Goal: Complete application form

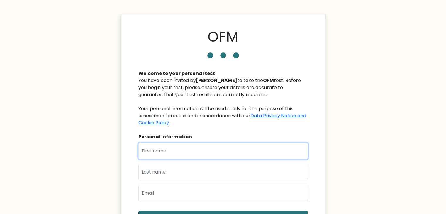
click at [159, 156] on input "text" at bounding box center [222, 151] width 169 height 16
type input "[PERSON_NAME]"
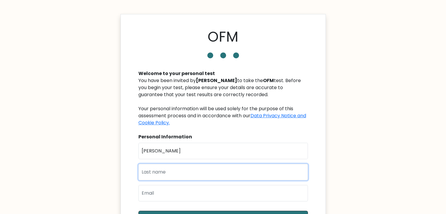
click at [172, 173] on input "text" at bounding box center [222, 172] width 169 height 16
type input "[PERSON_NAME]"
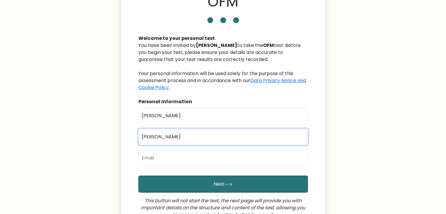
scroll to position [40, 0]
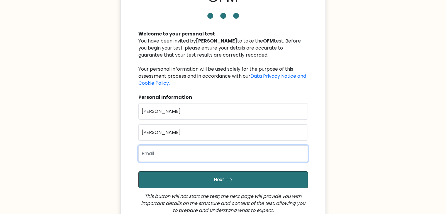
click at [164, 150] on input "email" at bounding box center [222, 153] width 169 height 16
type input "[EMAIL_ADDRESS][DOMAIN_NAME]"
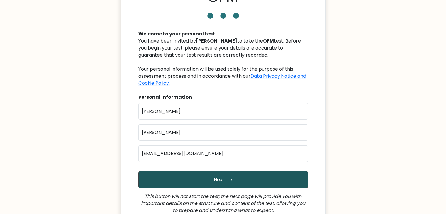
click at [189, 181] on button "Next" at bounding box center [222, 179] width 169 height 17
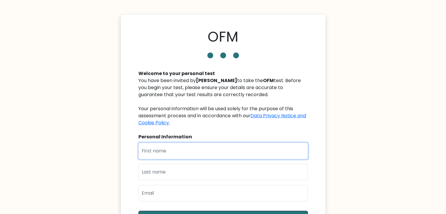
click at [150, 152] on input "text" at bounding box center [222, 151] width 169 height 16
type input "[PERSON_NAME]"
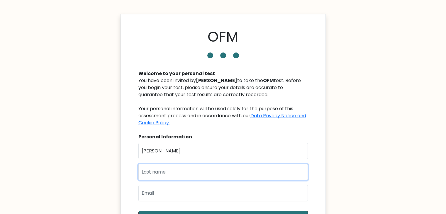
click at [172, 173] on input "text" at bounding box center [222, 172] width 169 height 16
type input "[PERSON_NAME]"
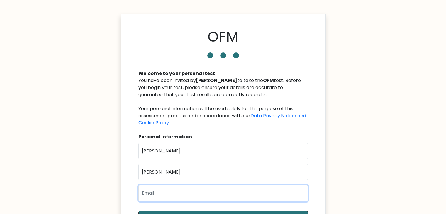
click at [172, 188] on input "email" at bounding box center [222, 193] width 169 height 16
type input "[EMAIL_ADDRESS][DOMAIN_NAME]"
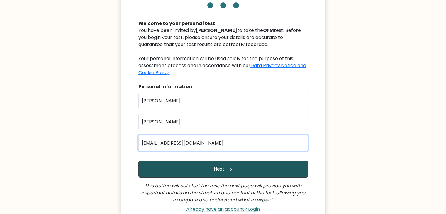
scroll to position [50, 0]
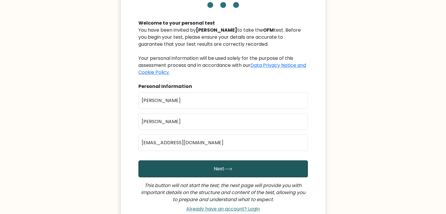
click at [211, 172] on button "Next" at bounding box center [222, 168] width 169 height 17
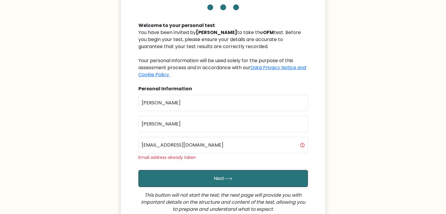
scroll to position [51, 0]
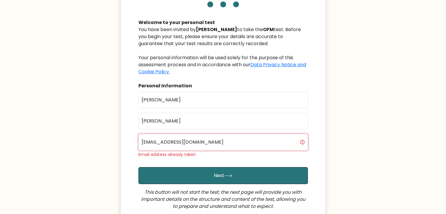
click at [216, 145] on input "[EMAIL_ADDRESS][DOMAIN_NAME]" at bounding box center [222, 142] width 169 height 16
click at [161, 141] on input "[EMAIL_ADDRESS][DOMAIN_NAME]" at bounding box center [222, 142] width 169 height 16
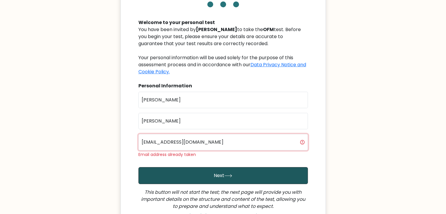
type input "andrewdave3x@gmail.com"
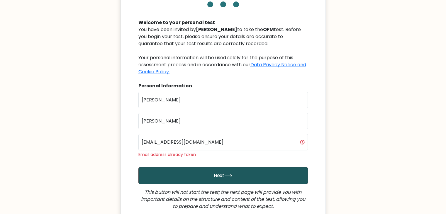
click at [202, 179] on button "Next" at bounding box center [222, 175] width 169 height 17
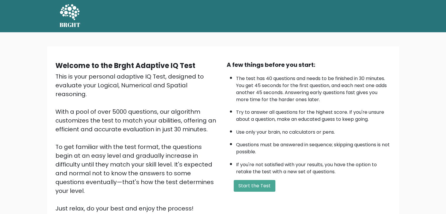
scroll to position [55, 0]
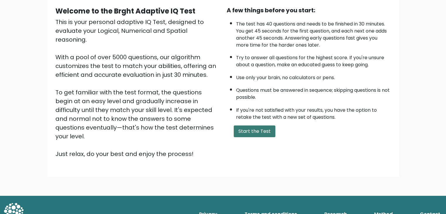
click at [259, 132] on button "Start the Test" at bounding box center [255, 131] width 42 height 12
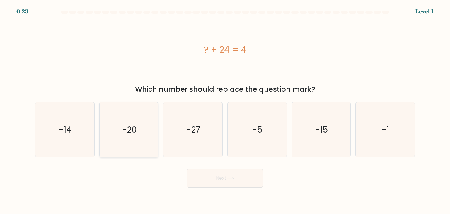
click at [128, 127] on text "-20" at bounding box center [129, 130] width 15 height 12
click at [225, 110] on input "b. -20" at bounding box center [225, 108] width 0 height 3
radio input "true"
click at [222, 181] on button "Next" at bounding box center [225, 178] width 76 height 19
